Goal: Information Seeking & Learning: Learn about a topic

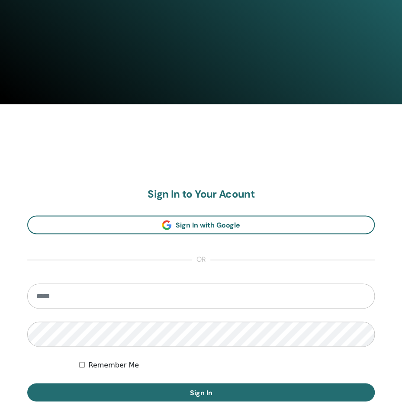
scroll to position [406, 0]
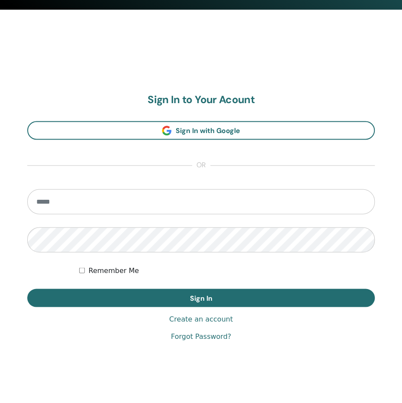
click at [124, 200] on input "email" at bounding box center [201, 201] width 348 height 25
type input "**********"
click at [27, 288] on button "Sign In" at bounding box center [201, 297] width 348 height 18
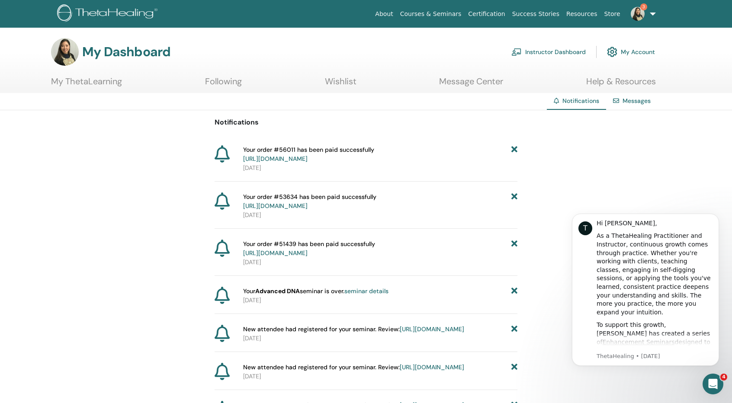
click at [297, 159] on link "https://member.thetahealing.com/member/account/subscriptions/purchases" at bounding box center [275, 159] width 64 height 8
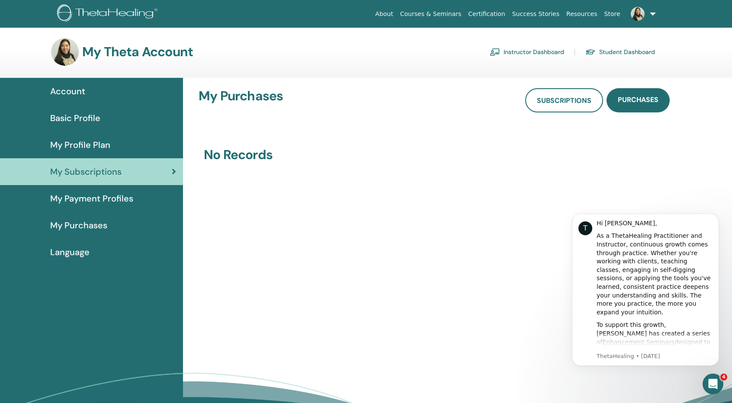
click at [608, 54] on link "Student Dashboard" at bounding box center [621, 52] width 70 height 14
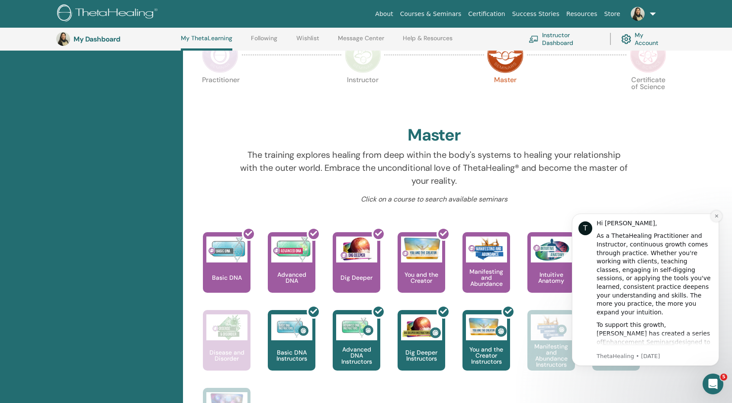
click at [717, 218] on icon "Dismiss notification" at bounding box center [717, 216] width 5 height 5
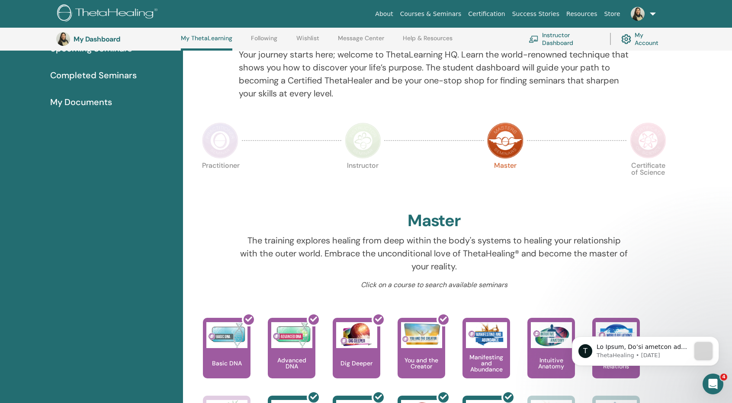
scroll to position [109, 0]
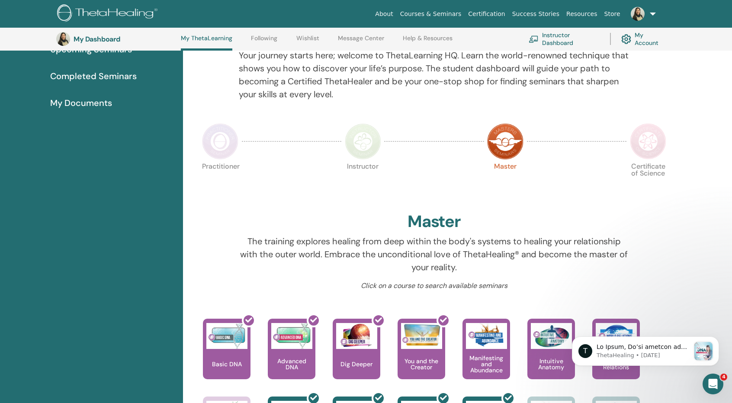
click at [647, 149] on img at bounding box center [648, 141] width 36 height 36
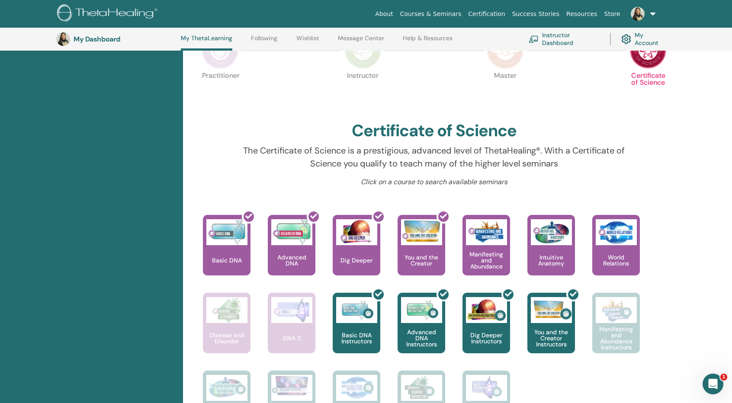
scroll to position [152, 0]
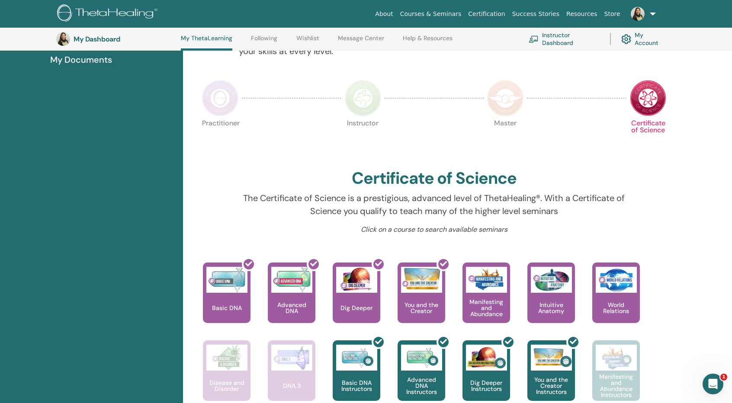
click at [502, 88] on img at bounding box center [505, 98] width 36 height 36
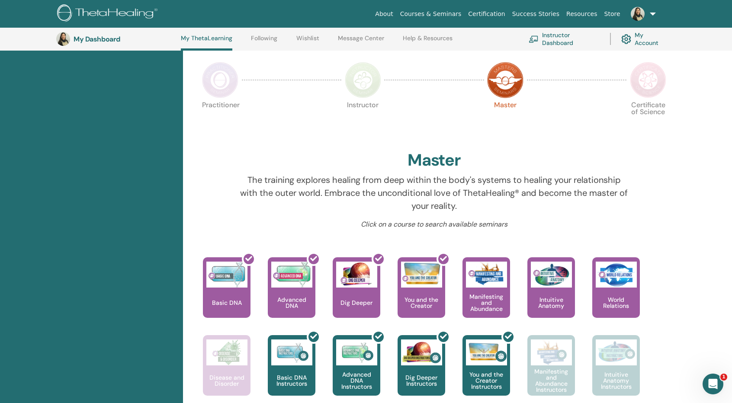
scroll to position [66, 0]
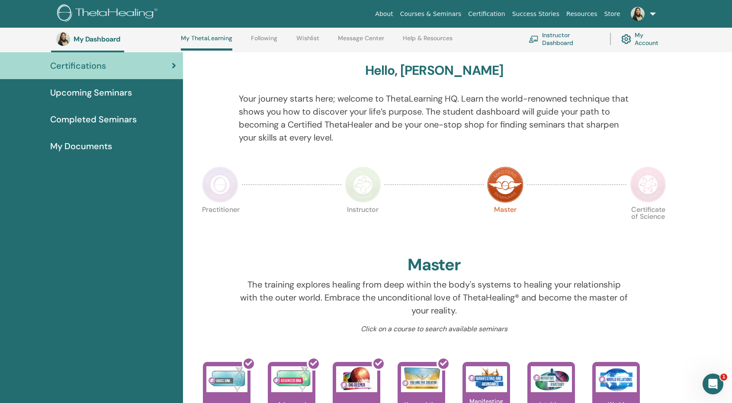
click at [465, 13] on link "Courses & Seminars" at bounding box center [431, 14] width 68 height 16
